Goal: Task Accomplishment & Management: Complete application form

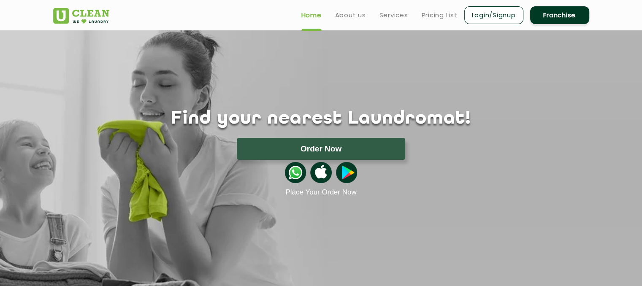
click at [503, 8] on link "Login/Signup" at bounding box center [493, 15] width 59 height 18
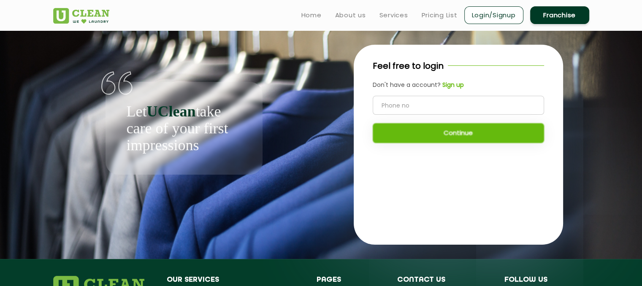
click at [418, 103] on input "tel" at bounding box center [458, 105] width 171 height 19
type input "5225555555"
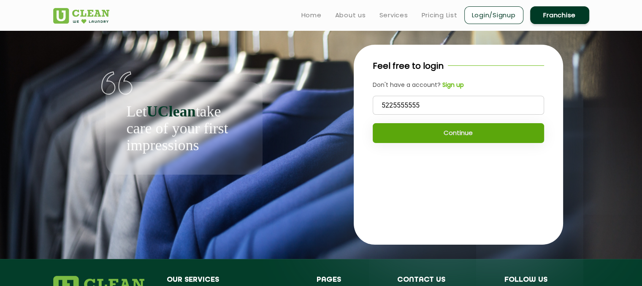
click at [429, 133] on button "Continue" at bounding box center [458, 133] width 171 height 20
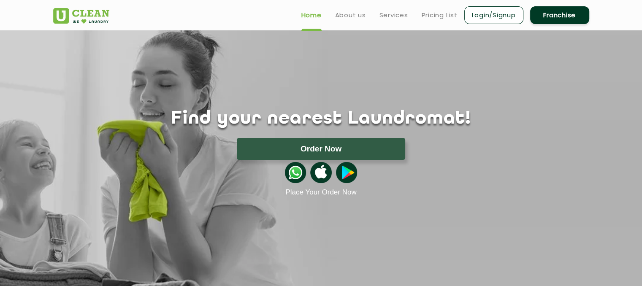
click at [500, 21] on link "Login/Signup" at bounding box center [493, 15] width 59 height 18
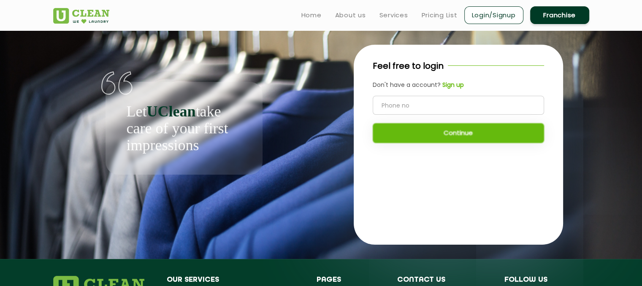
click at [425, 110] on input "tel" at bounding box center [458, 105] width 171 height 19
type input "5555555555"
click at [452, 85] on b "Sign up" at bounding box center [453, 85] width 22 height 8
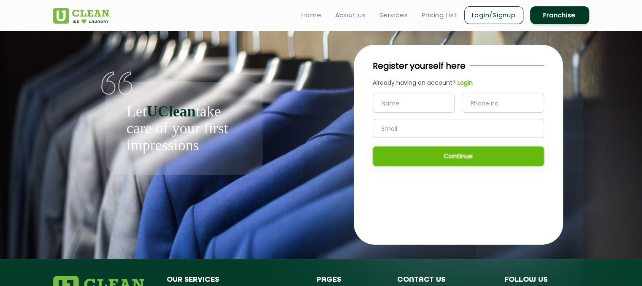
click at [425, 96] on input "text" at bounding box center [414, 103] width 82 height 19
type input "hhhhhhhhhhhhhhhhhhhhhhhhhhhhhhhhhhhhhhhhhhhhhhhhhhhhhhhhhhhhhhhh"
click at [408, 162] on div "hhhhhhhhhhhhhhhhhhhhhhhhhhhhhhhhhhhhhhhhhhhhhhhhhhhhhhhhhhhhhhhh Continue" at bounding box center [458, 130] width 171 height 73
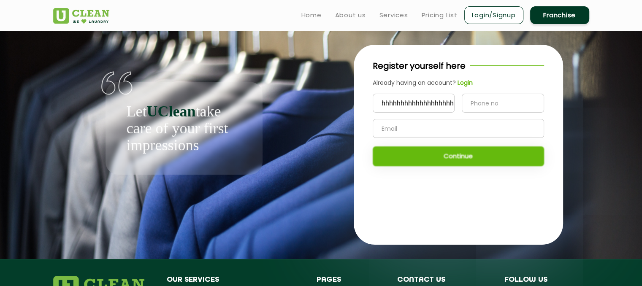
click at [483, 104] on input "tel" at bounding box center [503, 103] width 82 height 19
type input "5555555555"
click at [436, 140] on div "hhhhhhhhhhhhhhhhhhhhhhhhhhhhhhhhhhhhhhhhhhhhhhhhhhhhhhhhhhhhhhhh 5555555555 Con…" at bounding box center [458, 130] width 171 height 73
click at [440, 129] on input "text" at bounding box center [458, 128] width 171 height 19
click at [440, 129] on input "g" at bounding box center [458, 128] width 171 height 19
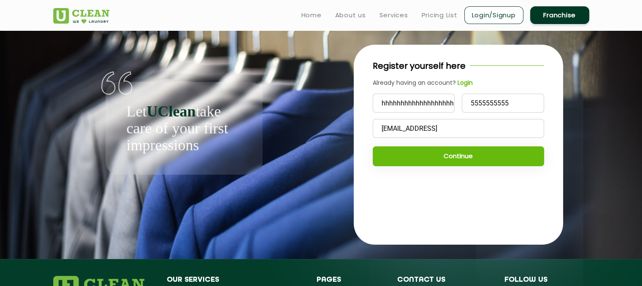
type input "gggg@gmail.cok"
click at [442, 166] on button "Continue" at bounding box center [458, 156] width 171 height 20
click at [415, 102] on input "hhhhhhhhhhhhhhhhhhhhhhhhhhhhhhhhhhhhhhhhhhhhhhhhhhhhhhhhhhhhhhhh" at bounding box center [414, 103] width 82 height 19
type input "hhhhhhhhhhhhhkkkkkkkkkkkkkkkkkkk"
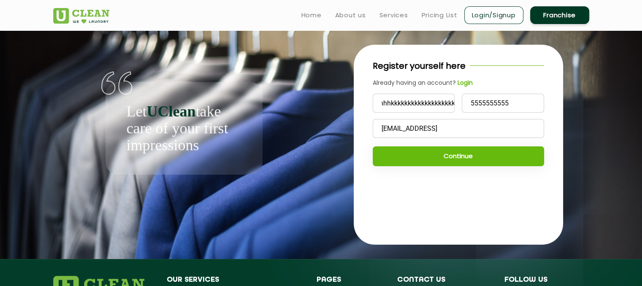
scroll to position [0, 0]
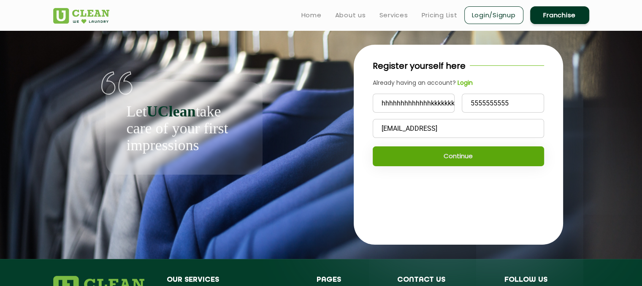
click at [385, 160] on button "Continue" at bounding box center [458, 156] width 171 height 20
